Goal: Task Accomplishment & Management: Use online tool/utility

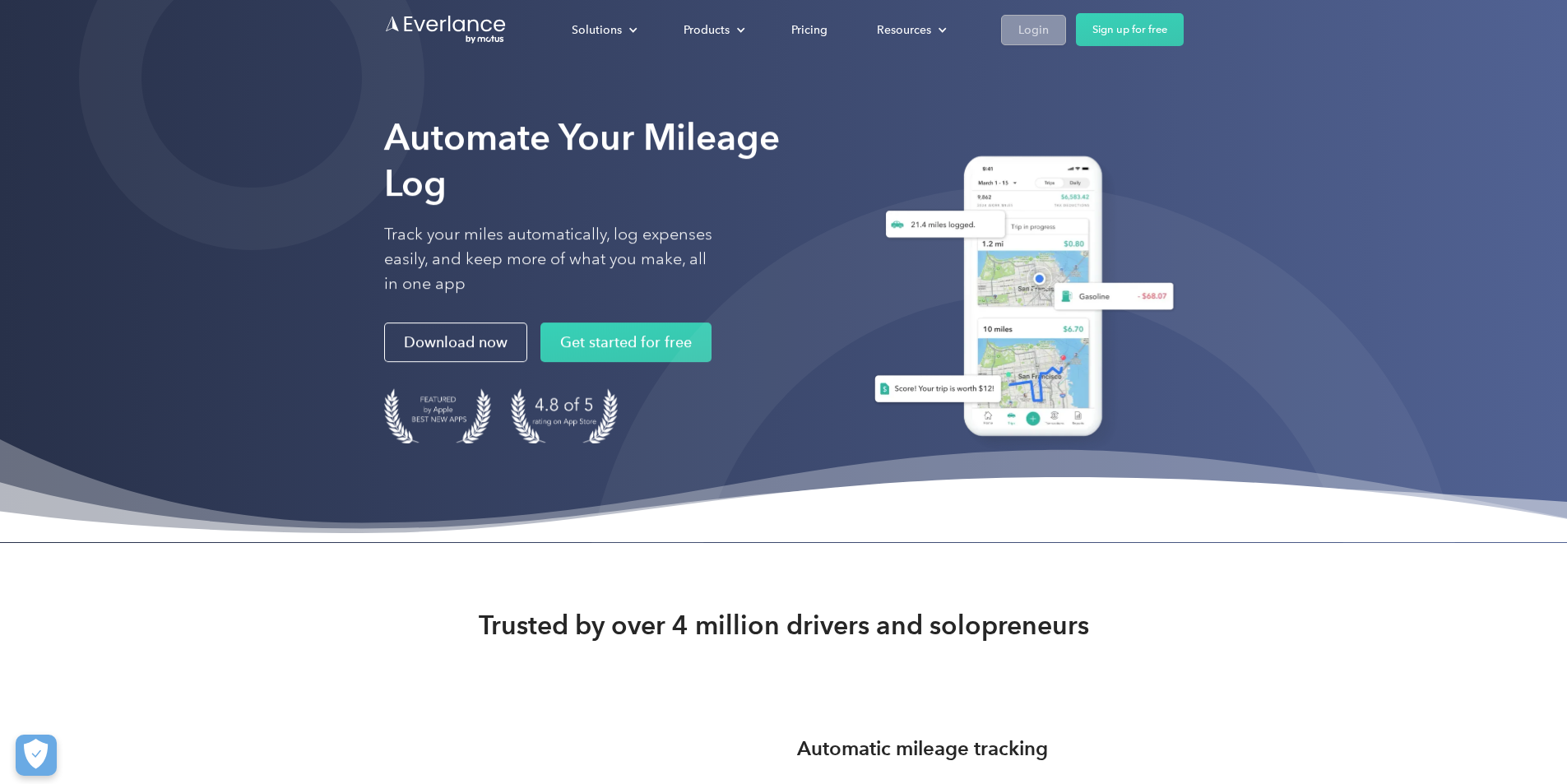
click at [1066, 22] on link "Login" at bounding box center [1033, 30] width 65 height 30
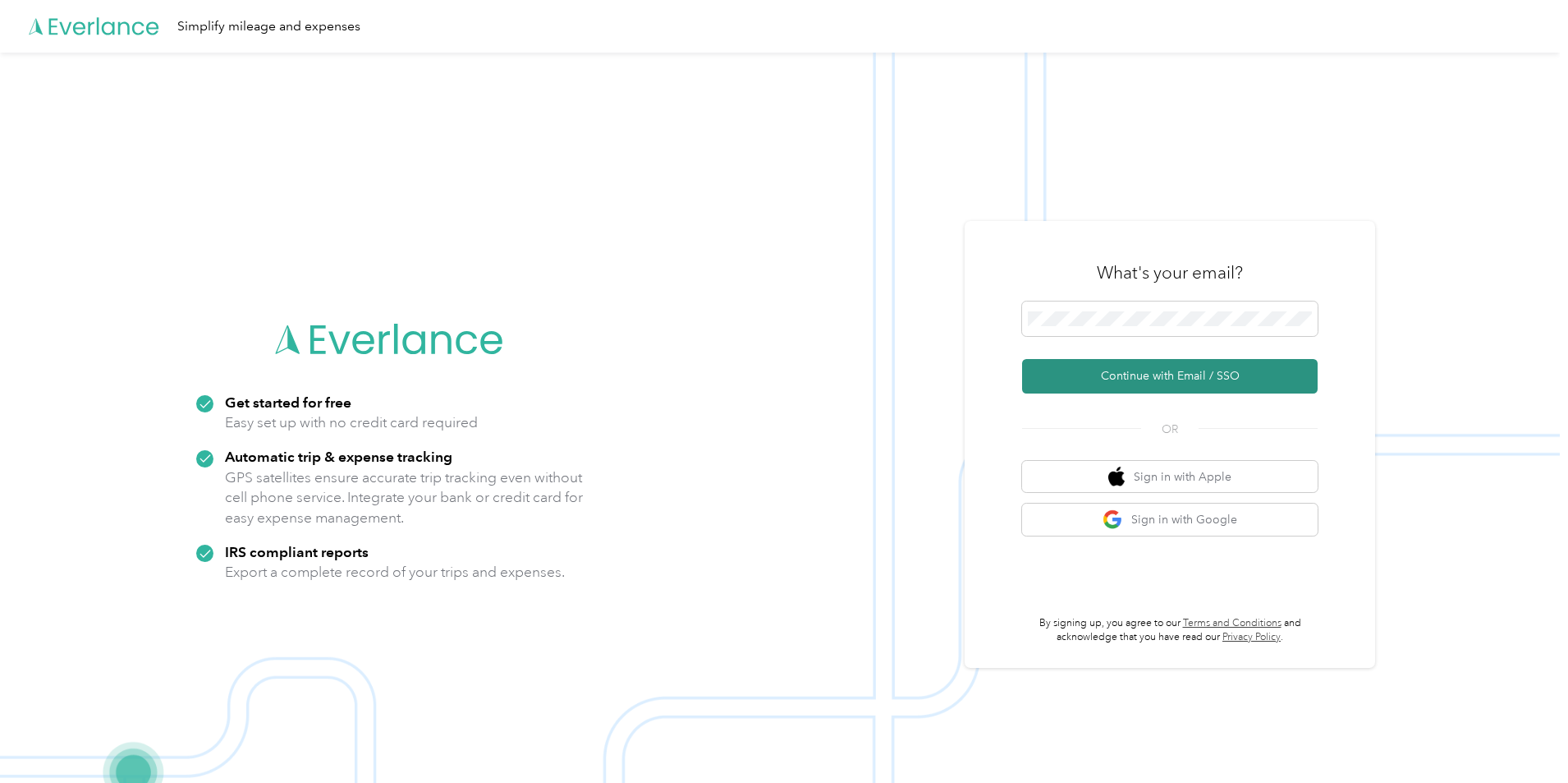
click at [1105, 379] on button "Continue with Email / SSO" at bounding box center [1170, 376] width 296 height 34
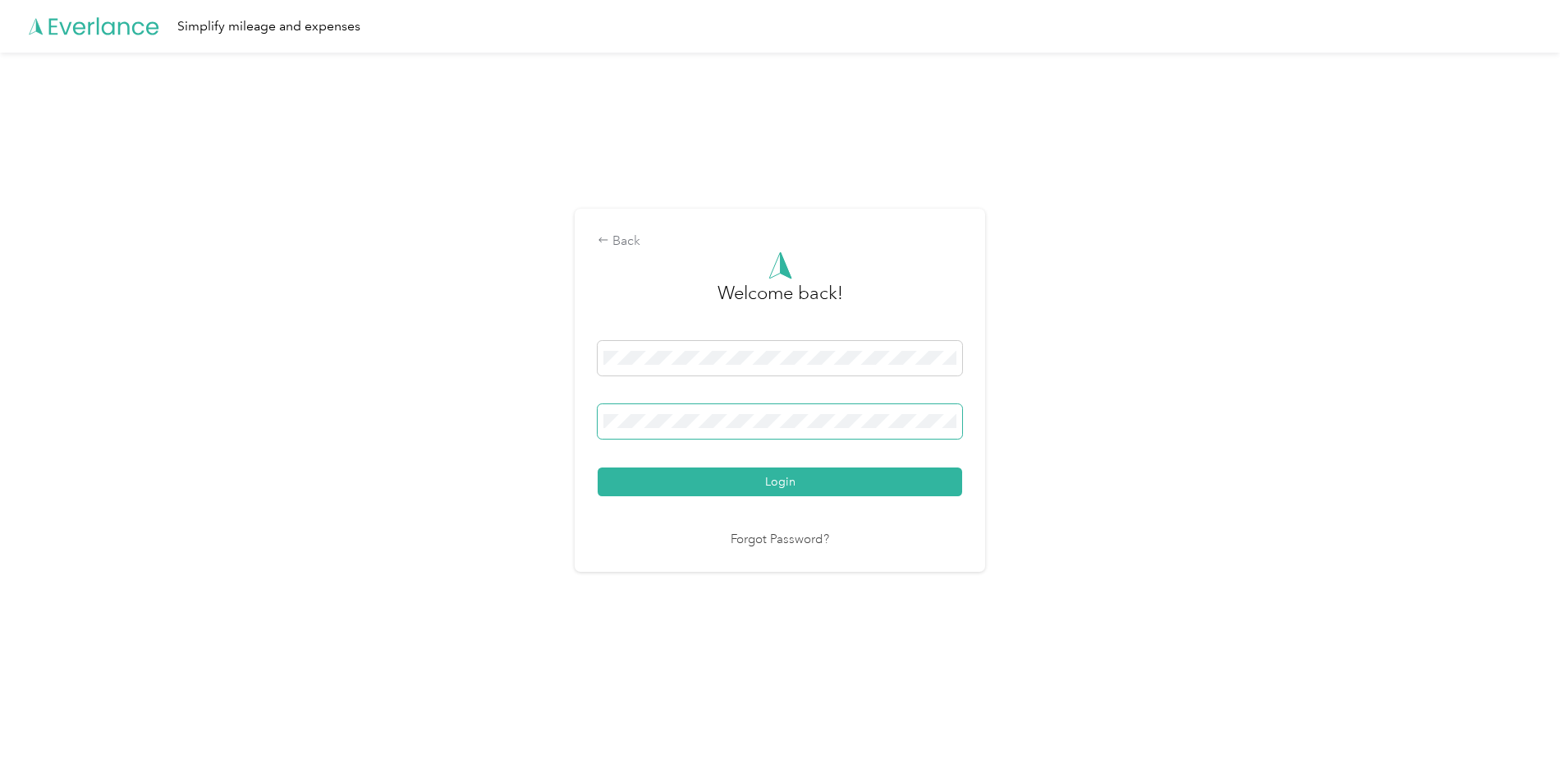
click at [598, 467] on button "Login" at bounding box center [779, 482] width 364 height 28
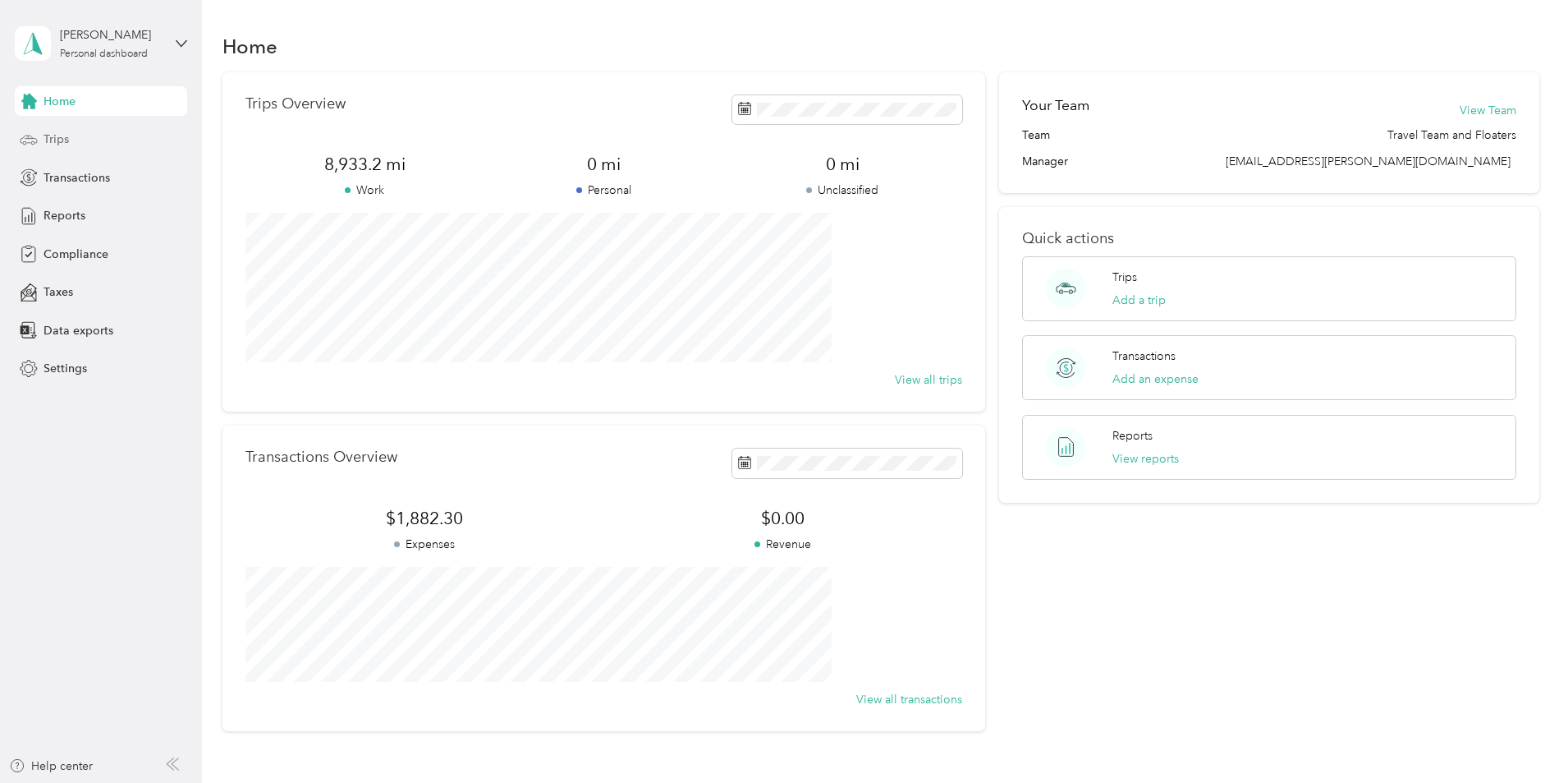
click at [62, 141] on span "Trips" at bounding box center [56, 139] width 25 height 18
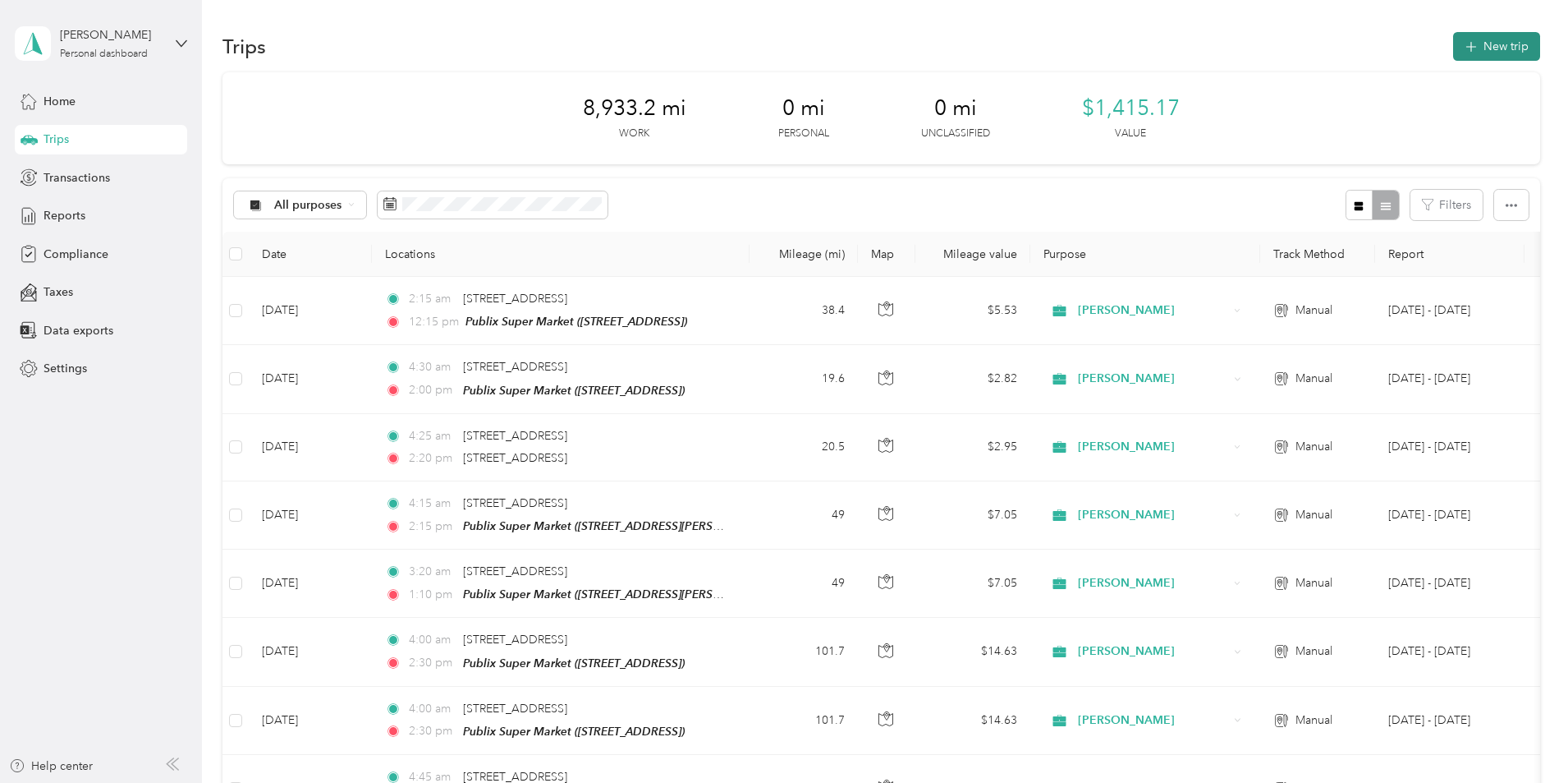
click at [1453, 47] on button "New trip" at bounding box center [1497, 46] width 87 height 28
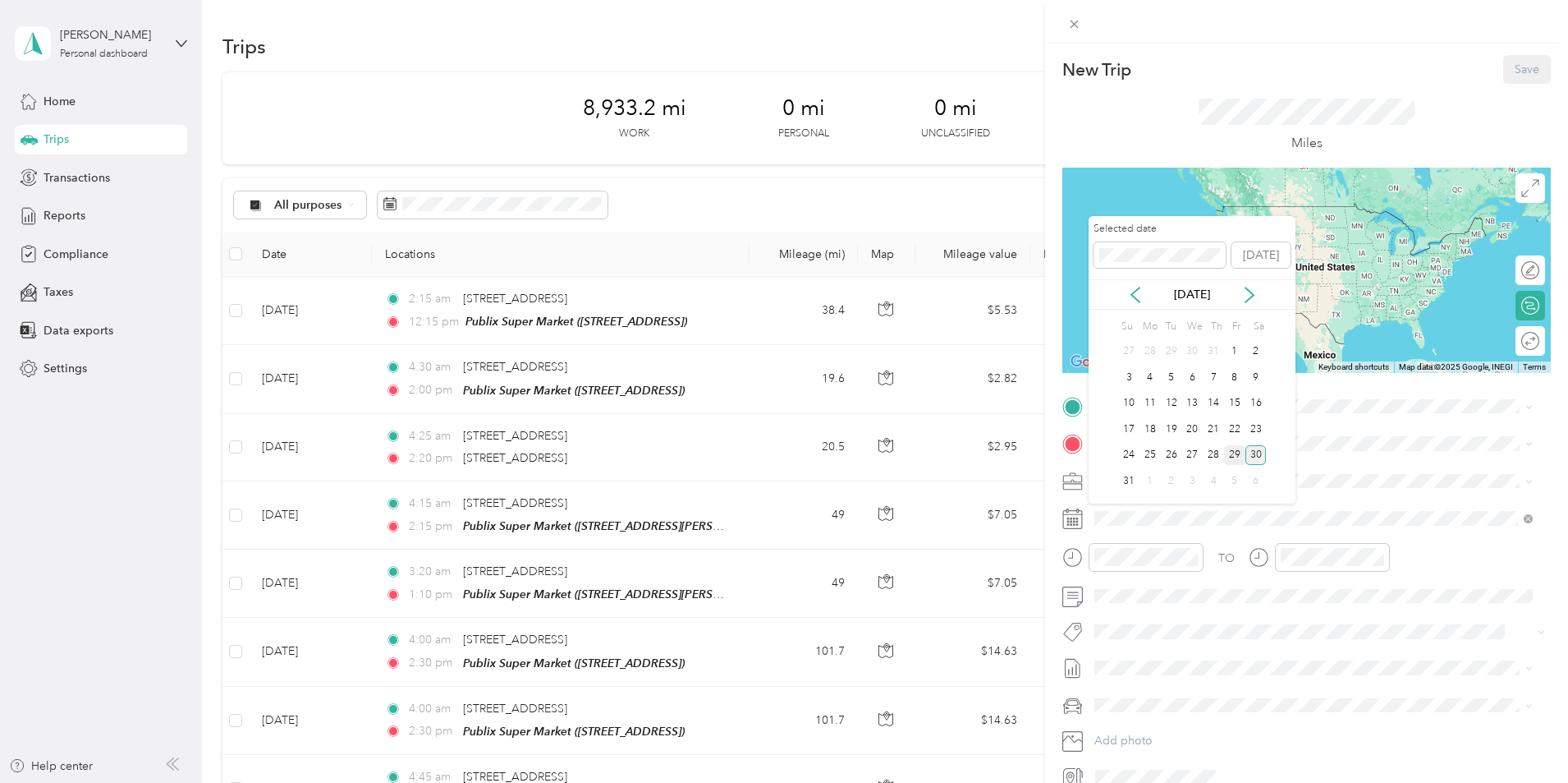
click at [1231, 451] on div "29" at bounding box center [1234, 456] width 21 height 21
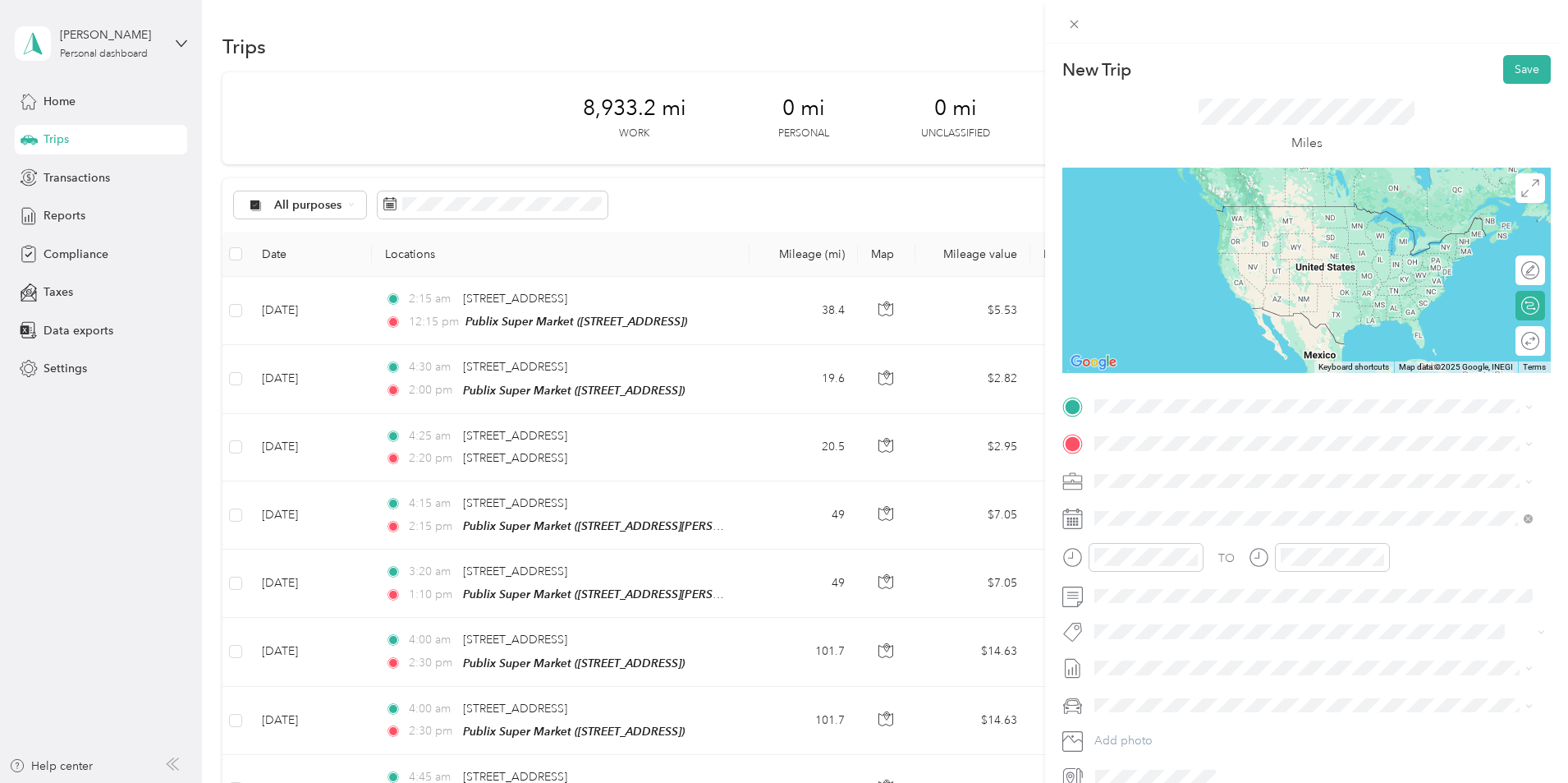
click at [1180, 470] on span "6361 Southwest 3rd Street Margate, Florida 33068, United States" at bounding box center [1207, 462] width 164 height 15
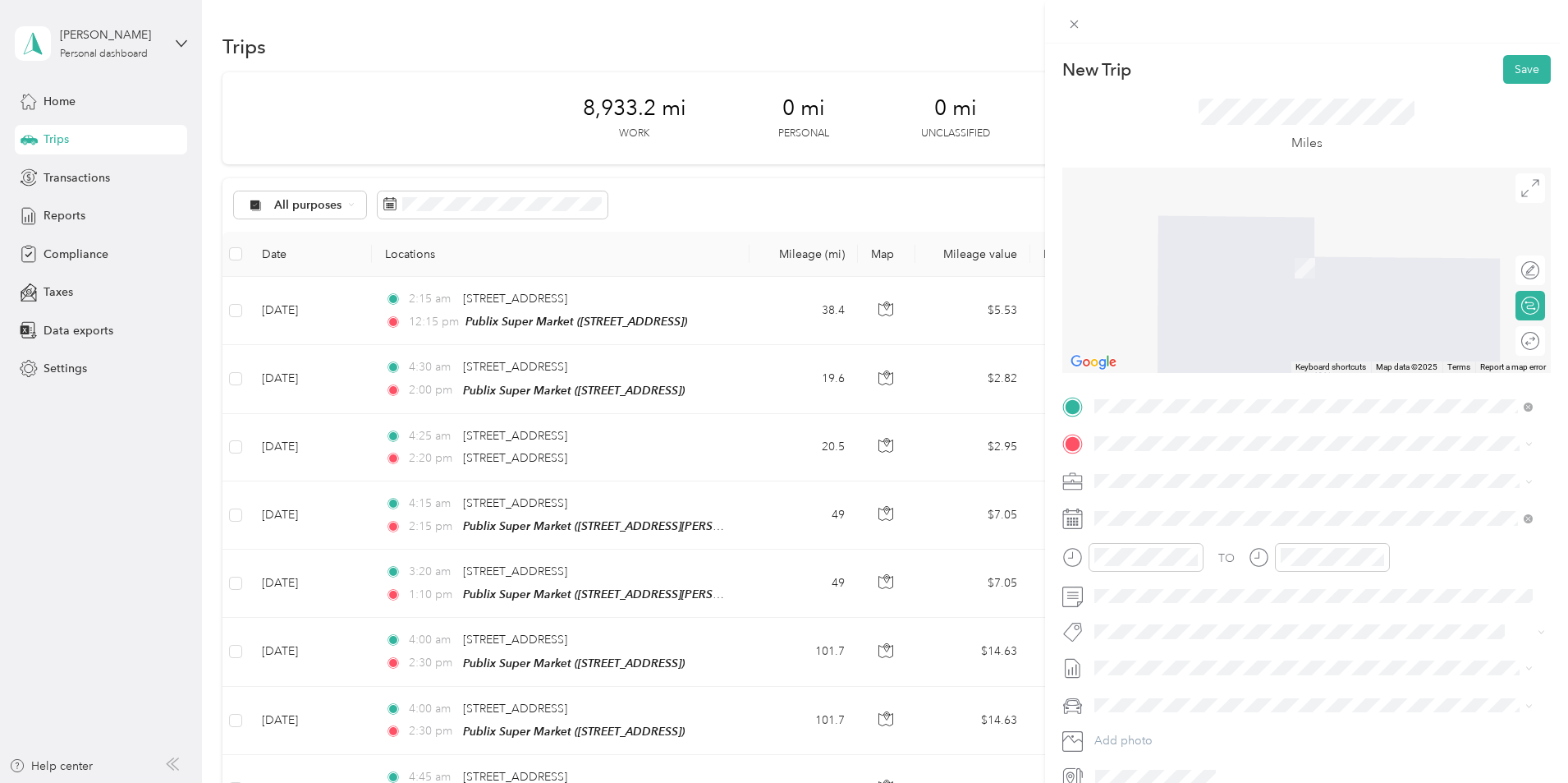
click at [1230, 526] on span "1400 E Hallandale Beach Blvd, 330094617, Hallandale, FL, USA" at bounding box center [1177, 527] width 105 height 14
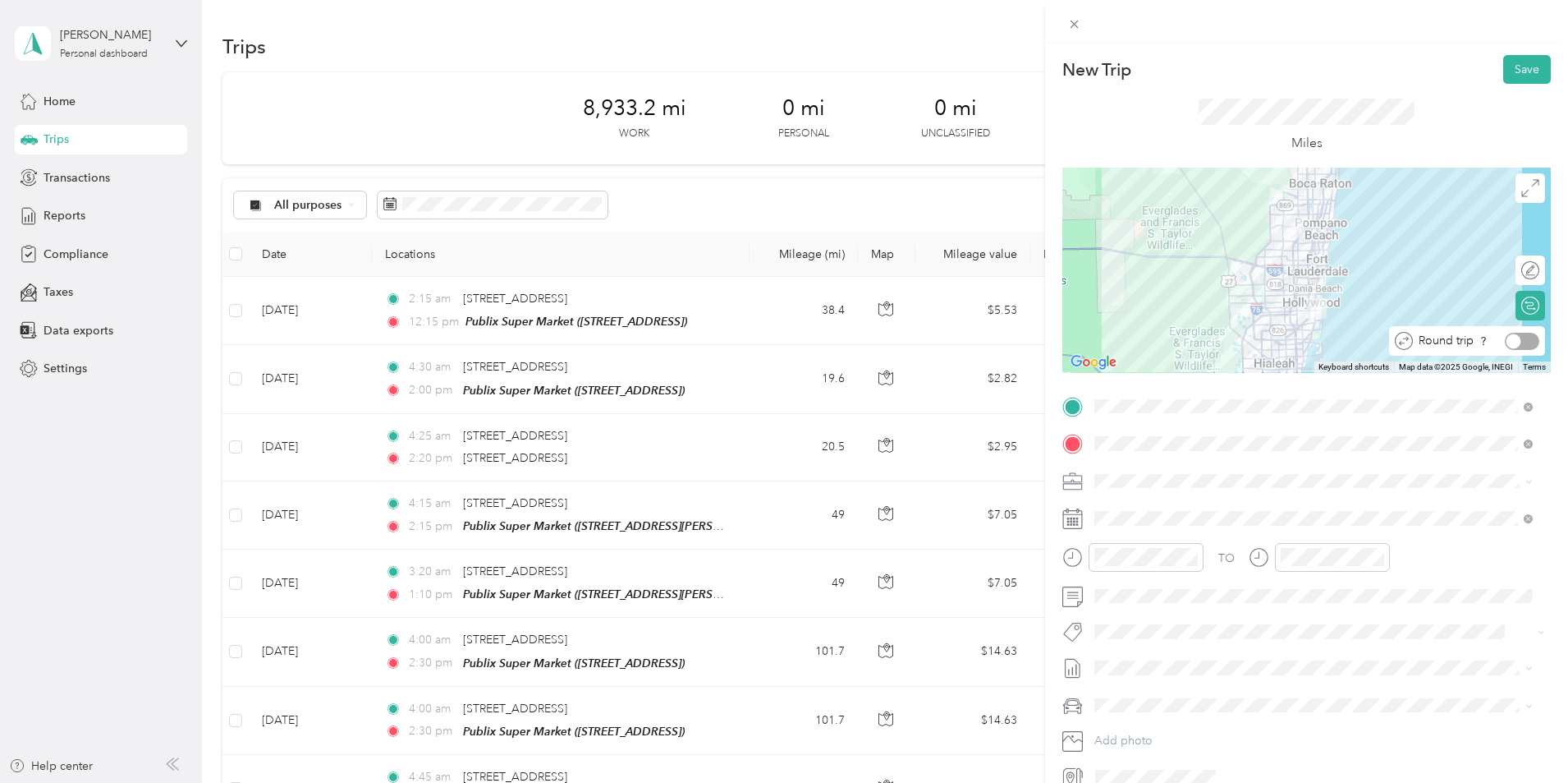
click at [1514, 340] on div at bounding box center [1521, 341] width 34 height 18
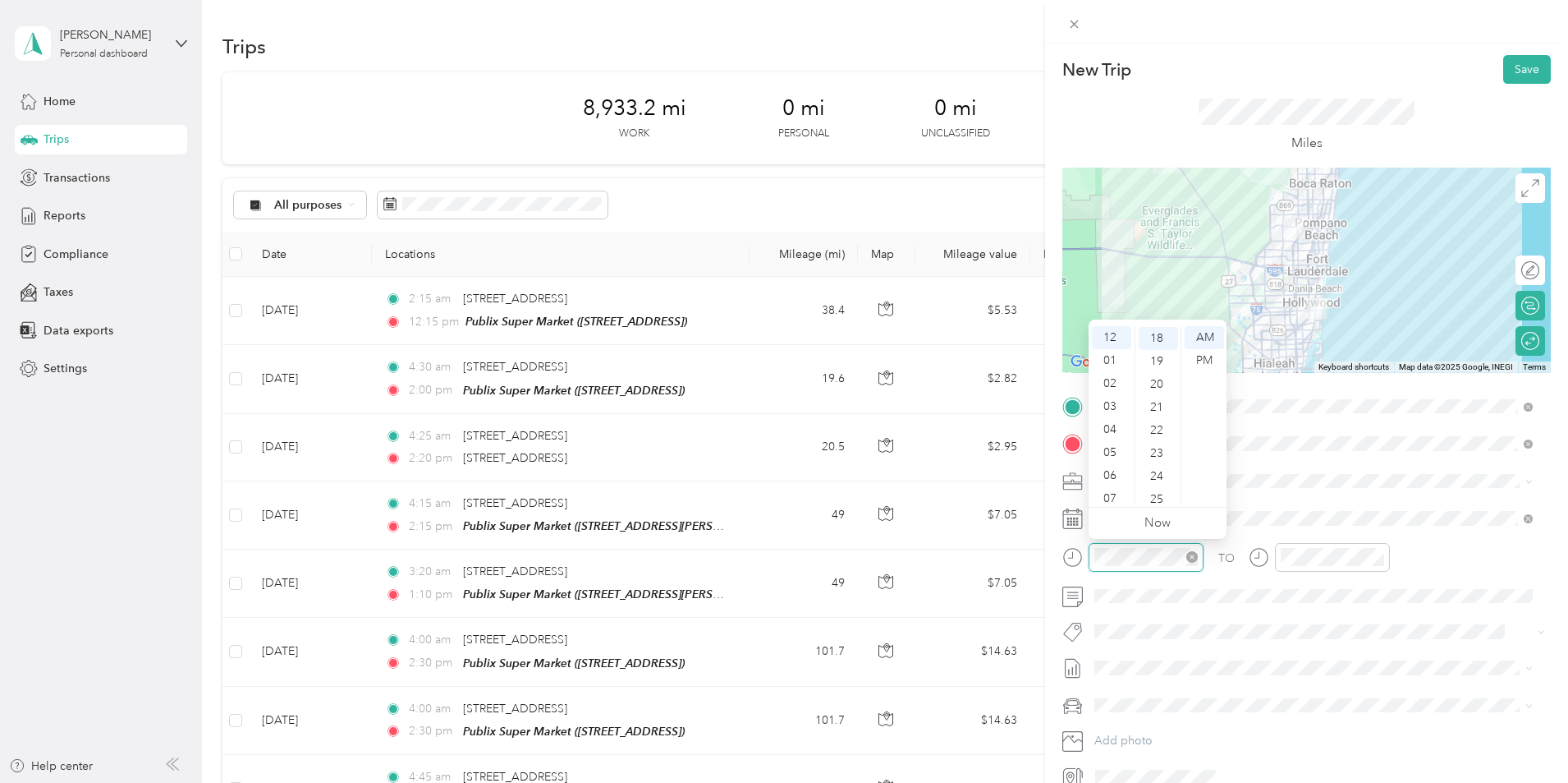
scroll to position [414, 0]
click at [1105, 426] on div "04" at bounding box center [1111, 429] width 39 height 23
click at [1159, 344] on div "15" at bounding box center [1158, 350] width 39 height 23
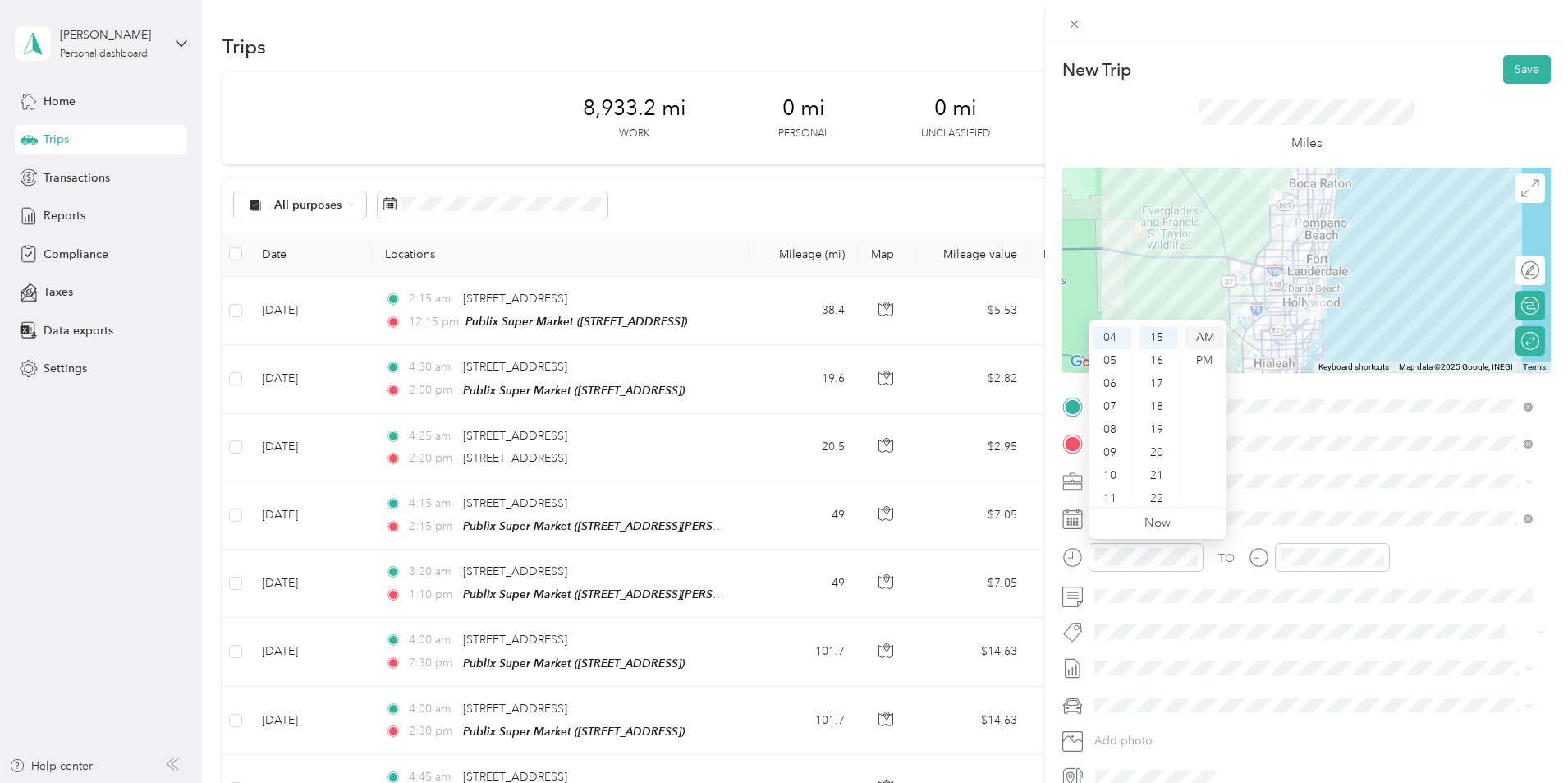
click at [1201, 336] on div "AM" at bounding box center [1204, 337] width 39 height 23
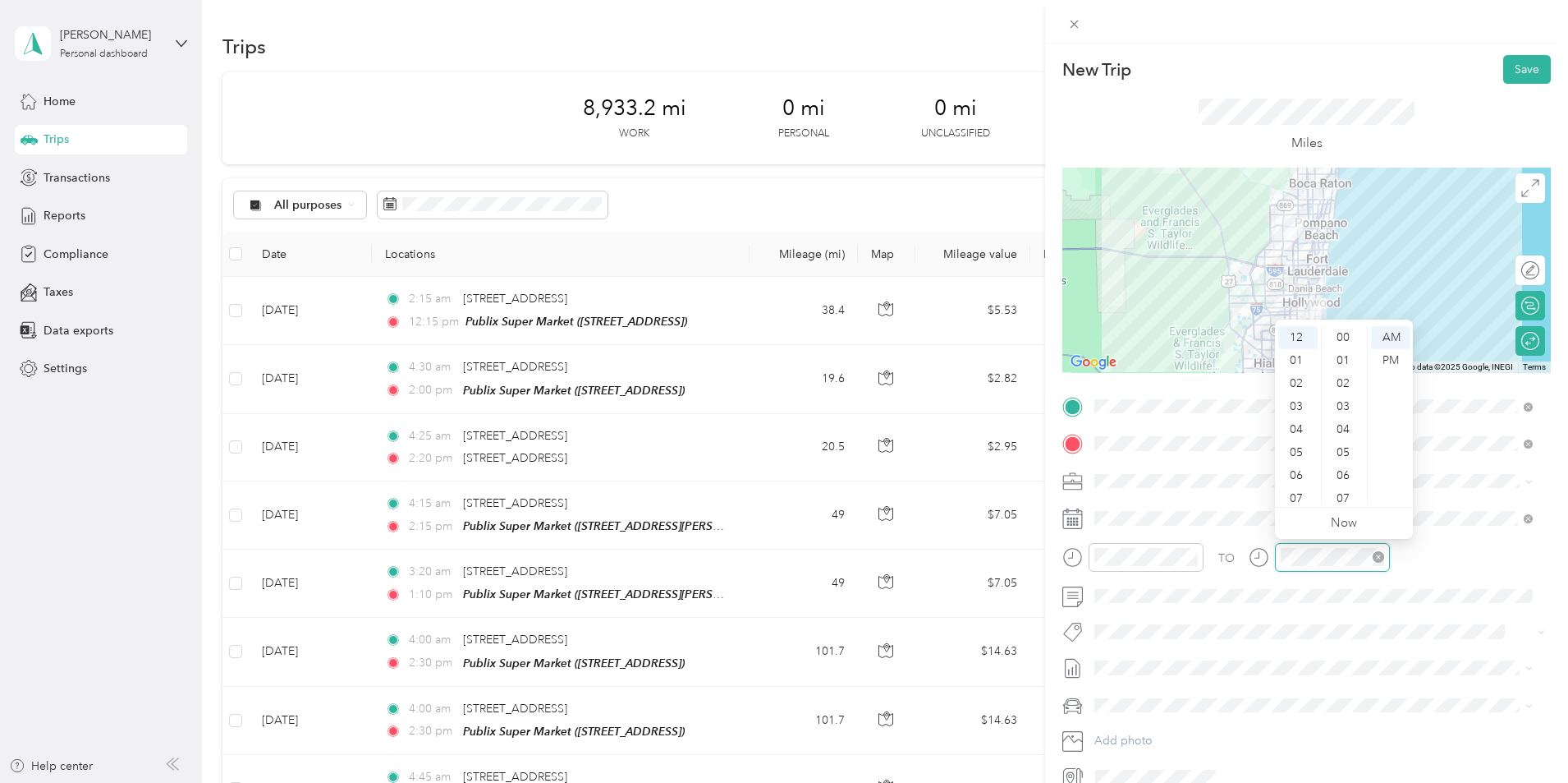
scroll to position [414, 0]
click at [1298, 381] on div "02" at bounding box center [1298, 383] width 39 height 23
click at [1344, 352] on div "15" at bounding box center [1344, 350] width 39 height 23
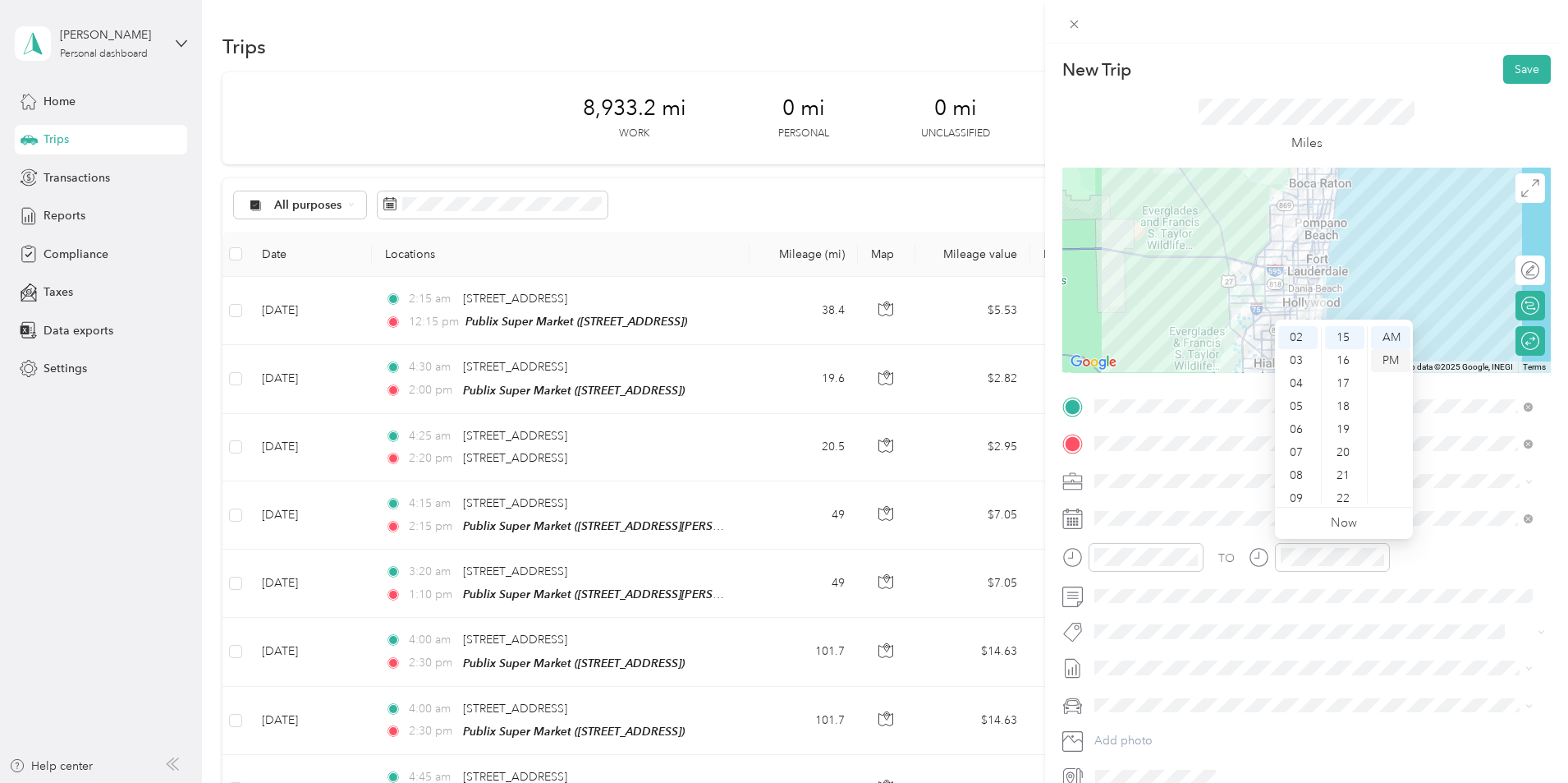
click at [1396, 363] on div "PM" at bounding box center [1391, 360] width 39 height 23
click at [1212, 529] on span at bounding box center [1319, 518] width 462 height 26
click at [1496, 88] on div "Miles" at bounding box center [1306, 126] width 488 height 84
click at [1504, 76] on button "Save" at bounding box center [1527, 70] width 48 height 28
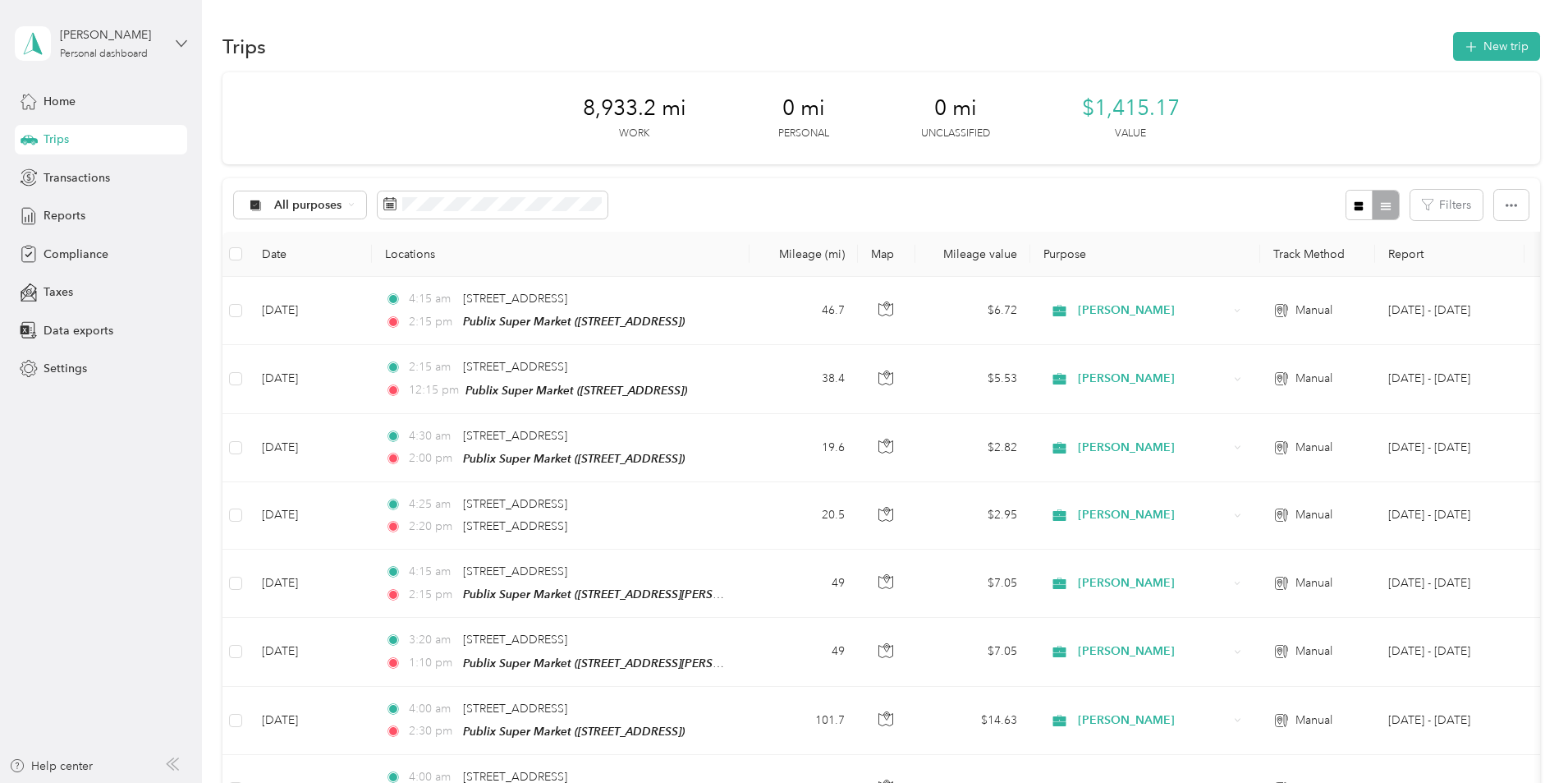
click at [180, 45] on icon at bounding box center [182, 44] width 12 height 12
click at [80, 134] on div "Log out" at bounding box center [61, 135] width 64 height 18
